Goal: Task Accomplishment & Management: Use online tool/utility

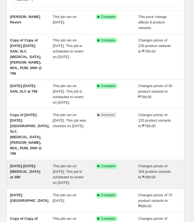
scroll to position [55, 0]
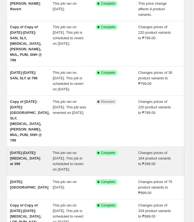
click at [30, 150] on div "[DATE]-[DATE]: [MEDICAL_DATA] at 399" at bounding box center [31, 161] width 43 height 22
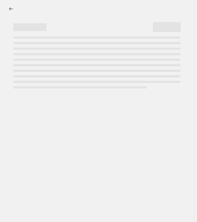
select select "no_change"
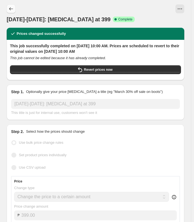
click at [10, 8] on icon "Price change jobs" at bounding box center [11, 9] width 6 height 6
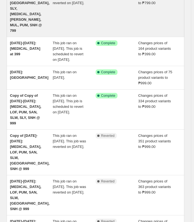
scroll to position [172, 0]
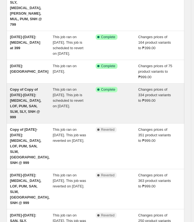
click at [45, 87] on div "Copy of Copy of [DATE]-[DATE]: [MEDICAL_DATA], LOF, PUM, SAN, SLW, SLY, SNH @ 9…" at bounding box center [31, 103] width 43 height 33
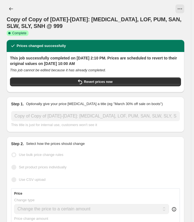
click at [176, 7] on div at bounding box center [104, 8] width 159 height 9
click at [178, 7] on div at bounding box center [104, 8] width 159 height 9
click at [180, 8] on button "View actions for Copy of Copy of Jul 23-Aug 11: BAL, LOF, PUM, SAN, SLW, SLY, S…" at bounding box center [179, 8] width 9 height 9
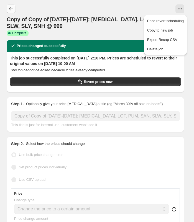
click at [12, 7] on icon "Price change jobs" at bounding box center [11, 9] width 6 height 6
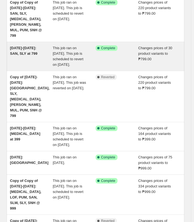
scroll to position [83, 0]
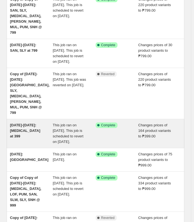
click at [46, 119] on div "Jul 25-Aug 11: BAL at 399 This job ran on July 25, 2025. This job is scheduled …" at bounding box center [96, 133] width 178 height 29
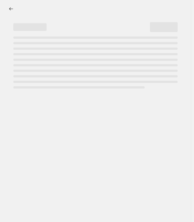
select select "no_change"
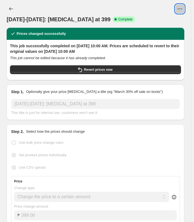
click at [181, 7] on icon "View actions for Jul 25-Aug 11: BAL at 399" at bounding box center [180, 9] width 6 height 6
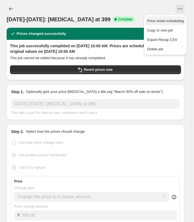
click at [165, 19] on span "Price revert scheduling" at bounding box center [165, 21] width 37 height 4
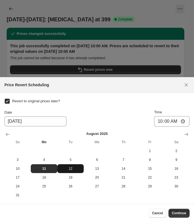
click at [69, 167] on span "12" at bounding box center [71, 169] width 22 height 4
type input "8/12/2025"
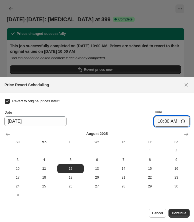
click at [160, 123] on input "10:00" at bounding box center [171, 121] width 35 height 11
type input "10:00"
click at [177, 214] on span "Continue" at bounding box center [179, 213] width 14 height 4
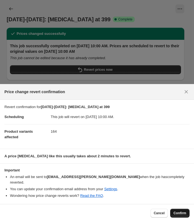
click at [178, 212] on span "Confirm" at bounding box center [179, 213] width 13 height 4
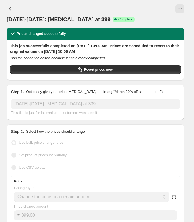
click at [9, 13] on div "Jul 25-Aug 11: BAL at 399 Success Complete Complete" at bounding box center [96, 13] width 178 height 19
click at [10, 10] on icon "Price change jobs" at bounding box center [11, 8] width 4 height 3
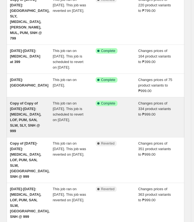
scroll to position [144, 0]
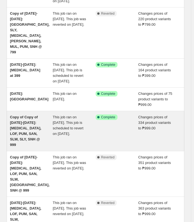
click at [36, 115] on span "Copy of Copy of Jul 23-Aug 11: BAL, LOF, PUM, SAN, SLW, SLY, SNH @ 999" at bounding box center [25, 131] width 31 height 32
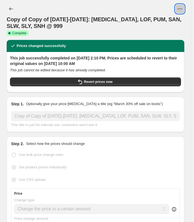
click at [180, 11] on button "View actions for Copy of Copy of Jul 23-Aug 11: BAL, LOF, PUM, SAN, SLW, SLY, S…" at bounding box center [179, 8] width 9 height 9
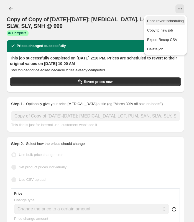
click at [170, 19] on span "Price revert scheduling" at bounding box center [165, 21] width 37 height 4
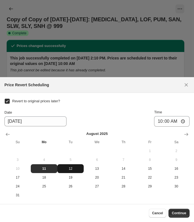
click at [69, 167] on span "12" at bounding box center [71, 169] width 22 height 4
type input "8/12/2025"
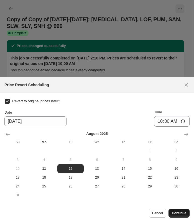
click at [180, 216] on span "Continue" at bounding box center [179, 213] width 14 height 4
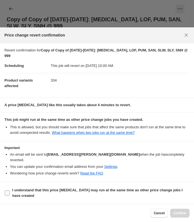
click at [98, 191] on b "I understand that this price change job may run at the same time as other price…" at bounding box center [97, 193] width 170 height 10
click at [10, 191] on input "I understand that this price change job may run at the same time as other price…" at bounding box center [7, 193] width 5 height 5
checkbox input "true"
click at [173, 212] on button "Confirm" at bounding box center [179, 213] width 19 height 9
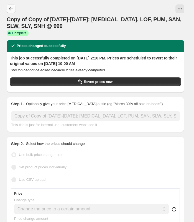
click at [10, 5] on button "Price change jobs" at bounding box center [11, 8] width 9 height 9
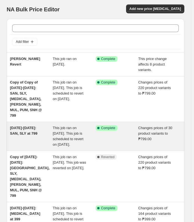
click at [17, 126] on span "Jul 23-Aug 11: SAN, SLY at 799" at bounding box center [23, 131] width 27 height 10
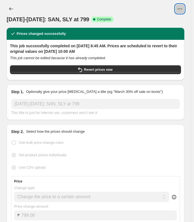
click at [182, 10] on icon "View actions for Jul 23-Aug 11: SAN, SLY at 799" at bounding box center [180, 9] width 6 height 6
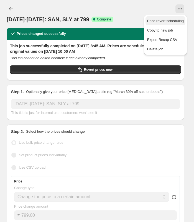
click at [167, 21] on span "Price revert scheduling" at bounding box center [165, 21] width 37 height 4
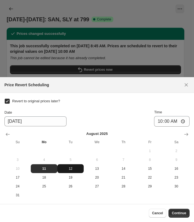
click at [70, 169] on span "12" at bounding box center [71, 169] width 22 height 4
type input "8/12/2025"
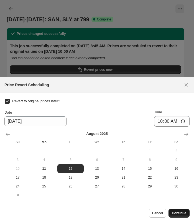
click at [173, 212] on span "Continue" at bounding box center [179, 213] width 14 height 4
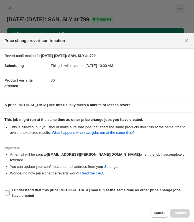
click at [63, 192] on b "I understand that this price change job may run at the same time as other price…" at bounding box center [97, 193] width 170 height 10
click at [10, 192] on input "I understand that this price change job may run at the same time as other price…" at bounding box center [7, 193] width 5 height 5
checkbox input "true"
click at [178, 212] on span "Confirm" at bounding box center [179, 213] width 13 height 4
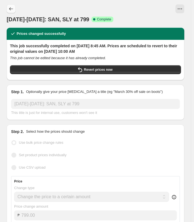
click at [9, 10] on icon "Price change jobs" at bounding box center [11, 9] width 6 height 6
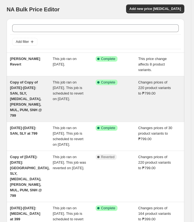
click at [35, 93] on span "Copy of Copy of July 24-Aug 11: SAN, SLY, BAL, BOO, MUL, PUM, SNH @ 799" at bounding box center [26, 98] width 32 height 37
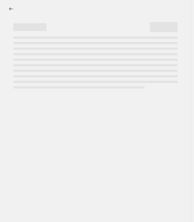
select select "no_change"
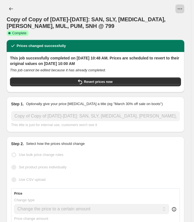
click at [184, 7] on button "View actions for Copy of Copy of July 24-Aug 11: SAN, SLY, BAL, BOO, MUL, PUM, …" at bounding box center [179, 8] width 9 height 9
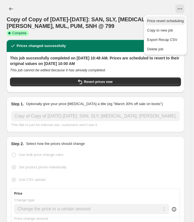
click at [176, 18] on button "Price revert scheduling" at bounding box center [165, 20] width 40 height 9
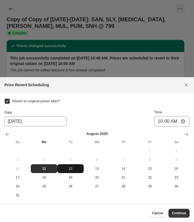
click at [74, 171] on span "12" at bounding box center [71, 169] width 22 height 4
type input "8/12/2025"
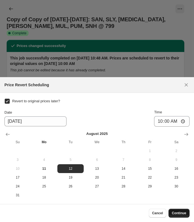
click at [182, 216] on span "Continue" at bounding box center [179, 213] width 14 height 4
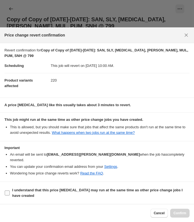
click at [102, 189] on b "I understand that this price change job may run at the same time as other price…" at bounding box center [97, 193] width 170 height 10
click at [10, 191] on input "I understand that this price change job may run at the same time as other price…" at bounding box center [7, 193] width 5 height 5
checkbox input "true"
click at [180, 214] on span "Confirm" at bounding box center [179, 213] width 13 height 4
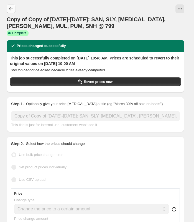
click at [7, 7] on button "Price change jobs" at bounding box center [11, 8] width 9 height 9
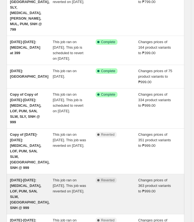
scroll to position [172, 0]
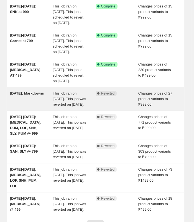
scroll to position [177, 0]
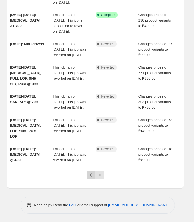
click at [94, 175] on icon "Previous" at bounding box center [91, 176] width 6 height 6
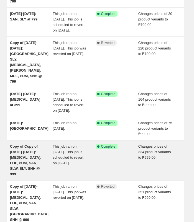
scroll to position [172, 0]
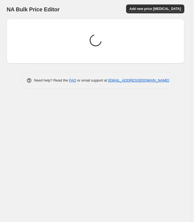
scroll to position [0, 0]
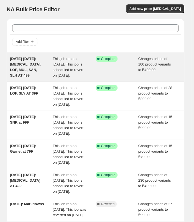
click at [57, 67] on div "This job ran on July 23, 2025. This job is scheduled to revert on August 11, 20…" at bounding box center [74, 67] width 43 height 22
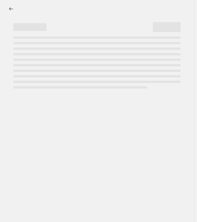
select select "no_change"
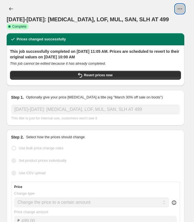
click at [183, 10] on icon "View actions for JUL 23-AUG 11: BAL, LOF, MUL, SAN, SLH AT 499" at bounding box center [180, 9] width 6 height 6
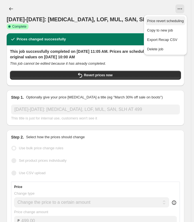
click at [169, 19] on span "Price revert scheduling" at bounding box center [165, 21] width 37 height 4
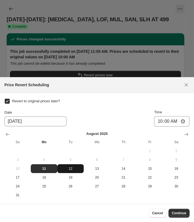
click at [70, 171] on button "12" at bounding box center [70, 169] width 26 height 9
type input "8/12/2025"
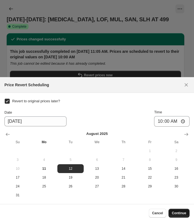
click at [178, 216] on button "Continue" at bounding box center [178, 213] width 21 height 9
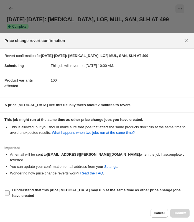
click at [85, 192] on b "I understand that this price change job may run at the same time as other price…" at bounding box center [97, 193] width 170 height 10
click at [10, 192] on input "I understand that this price change job may run at the same time as other price…" at bounding box center [7, 193] width 5 height 5
checkbox input "true"
click at [180, 211] on button "Confirm" at bounding box center [179, 213] width 19 height 9
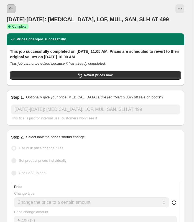
click at [8, 8] on button "Price change jobs" at bounding box center [11, 8] width 9 height 9
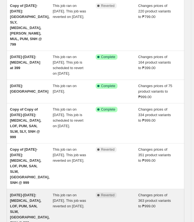
scroll to position [172, 0]
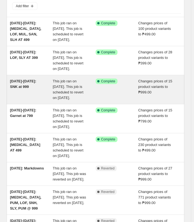
scroll to position [28, 0]
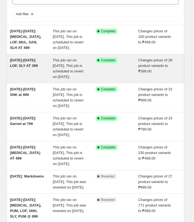
click at [48, 70] on div "Jul 23-Aug 11: LOF, SLY AT 399" at bounding box center [31, 69] width 43 height 22
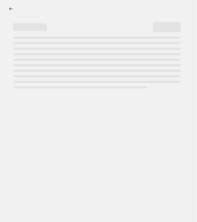
select select "no_change"
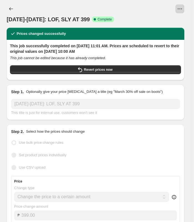
click at [182, 9] on icon "View actions for Jul 23-Aug 11: LOF, SLY AT 399" at bounding box center [180, 9] width 6 height 6
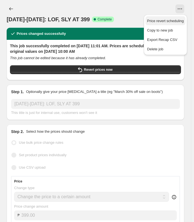
click at [171, 20] on span "Price revert scheduling" at bounding box center [165, 21] width 37 height 4
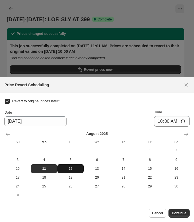
click at [74, 169] on span "12" at bounding box center [71, 169] width 22 height 4
type input "8/12/2025"
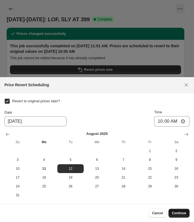
click at [174, 216] on button "Continue" at bounding box center [178, 213] width 21 height 9
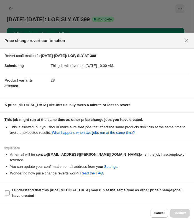
click at [57, 193] on span "I understand that this price change job may run at the same time as other price…" at bounding box center [100, 193] width 177 height 11
click at [10, 193] on input "I understand that this price change job may run at the same time as other price…" at bounding box center [7, 193] width 5 height 5
checkbox input "true"
click at [180, 216] on button "Confirm" at bounding box center [179, 213] width 19 height 9
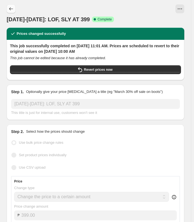
click at [13, 13] on button "Price change jobs" at bounding box center [11, 8] width 9 height 9
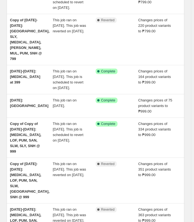
scroll to position [172, 0]
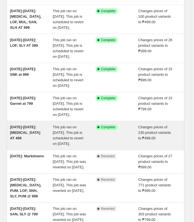
scroll to position [55, 0]
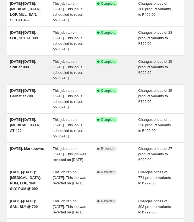
click at [83, 78] on span "This job ran on July 23, 2025. This job is scheduled to revert on August 11, 20…" at bounding box center [68, 70] width 31 height 21
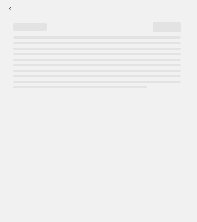
select select "no_change"
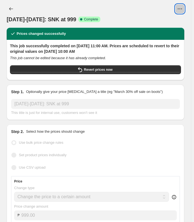
click at [180, 12] on button "View actions for July 23-Aug 11: SNK at 999" at bounding box center [179, 8] width 9 height 9
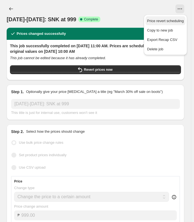
click at [172, 18] on span "Price revert scheduling" at bounding box center [165, 21] width 37 height 6
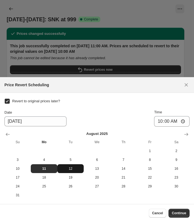
click at [69, 168] on span "12" at bounding box center [71, 169] width 22 height 4
type input "8/12/2025"
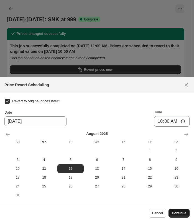
click at [183, 215] on span "Continue" at bounding box center [179, 213] width 14 height 4
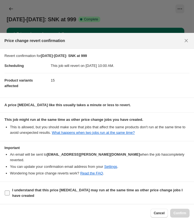
click at [58, 198] on span "I understand that this price change job may run at the same time as other price…" at bounding box center [100, 193] width 177 height 11
click at [10, 196] on input "I understand that this price change job may run at the same time as other price…" at bounding box center [7, 193] width 5 height 5
checkbox input "true"
click at [181, 211] on button "Confirm" at bounding box center [179, 213] width 19 height 9
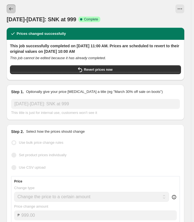
click at [14, 5] on button "Price change jobs" at bounding box center [11, 8] width 9 height 9
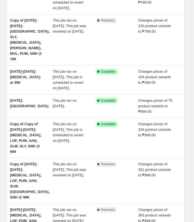
scroll to position [172, 0]
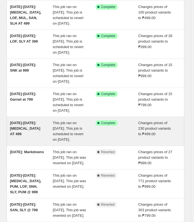
scroll to position [55, 0]
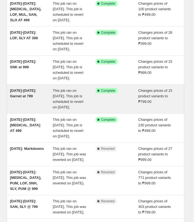
click at [78, 100] on span "This job ran on July 23, 2025. This job is scheduled to revert on August 11, 20…" at bounding box center [68, 99] width 31 height 21
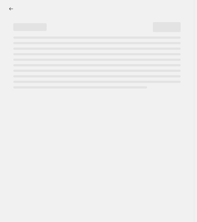
select select "no_change"
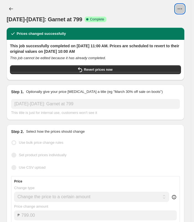
click at [182, 6] on button "View actions for July 23-Aug 11: Garnet at 799" at bounding box center [179, 8] width 9 height 9
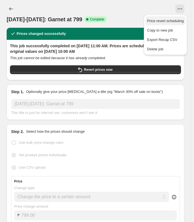
click at [167, 21] on span "Price revert scheduling" at bounding box center [165, 21] width 37 height 4
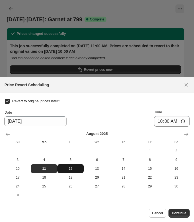
click at [65, 167] on button "12" at bounding box center [70, 169] width 26 height 9
type input "8/12/2025"
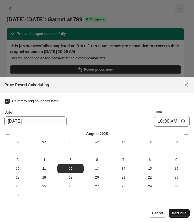
click at [178, 213] on span "Continue" at bounding box center [179, 213] width 14 height 4
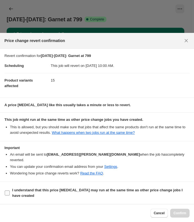
click at [70, 195] on span "I understand that this price change job may run at the same time as other price…" at bounding box center [100, 193] width 177 height 11
click at [10, 195] on input "I understand that this price change job may run at the same time as other price…" at bounding box center [7, 193] width 5 height 5
checkbox input "true"
click at [182, 213] on span "Confirm" at bounding box center [179, 213] width 13 height 4
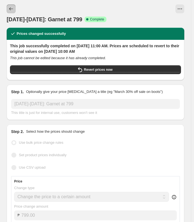
click at [11, 6] on button "Price change jobs" at bounding box center [11, 8] width 9 height 9
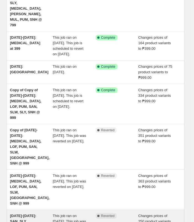
scroll to position [172, 0]
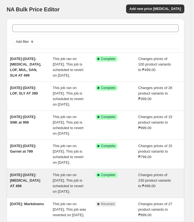
scroll to position [55, 0]
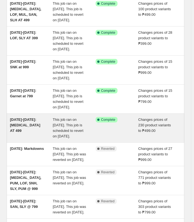
click at [87, 131] on div "This job ran on July 23, 2025. This job is scheduled to revert on August 11, 20…" at bounding box center [74, 128] width 43 height 22
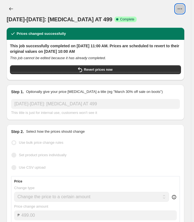
click at [183, 8] on icon "View actions for July 23-Aug 11: BAL AT 499" at bounding box center [180, 9] width 6 height 6
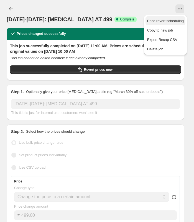
click at [171, 16] on button "Price revert scheduling" at bounding box center [165, 20] width 40 height 9
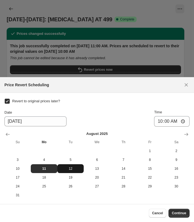
click at [66, 170] on span "12" at bounding box center [71, 169] width 22 height 4
type input "8/12/2025"
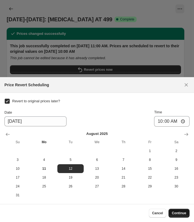
click at [176, 215] on span "Continue" at bounding box center [179, 213] width 14 height 4
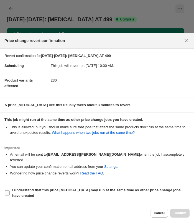
click at [42, 193] on span "I understand that this price change job may run at the same time as other price…" at bounding box center [100, 193] width 177 height 11
click at [10, 193] on input "I understand that this price change job may run at the same time as other price…" at bounding box center [7, 193] width 5 height 5
checkbox input "true"
click at [184, 215] on span "Confirm" at bounding box center [179, 213] width 13 height 4
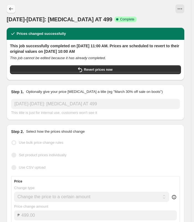
click at [11, 9] on icon "Price change jobs" at bounding box center [11, 9] width 6 height 6
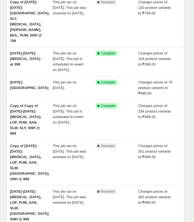
scroll to position [172, 0]
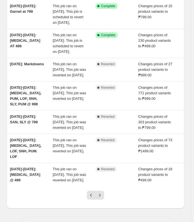
scroll to position [177, 0]
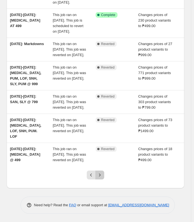
click at [99, 177] on icon "Next" at bounding box center [100, 176] width 6 height 6
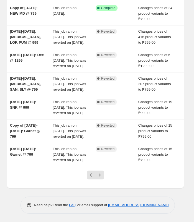
scroll to position [166, 0]
click at [103, 176] on icon "Next" at bounding box center [100, 176] width 6 height 6
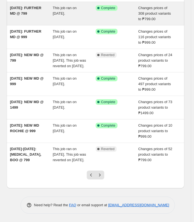
scroll to position [138, 0]
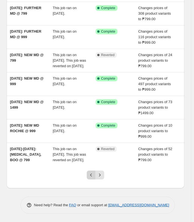
click at [93, 173] on icon "Previous" at bounding box center [91, 176] width 6 height 6
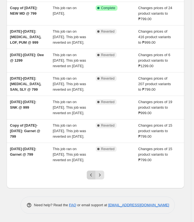
scroll to position [166, 0]
click at [90, 179] on button "Previous" at bounding box center [91, 175] width 9 height 9
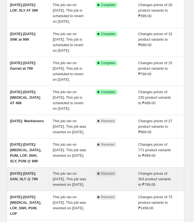
scroll to position [177, 0]
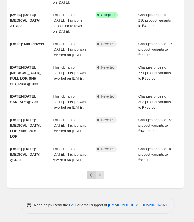
click at [93, 174] on icon "Previous" at bounding box center [91, 176] width 6 height 6
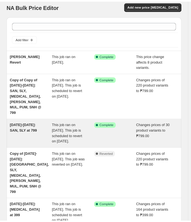
scroll to position [0, 0]
